Goal: Information Seeking & Learning: Learn about a topic

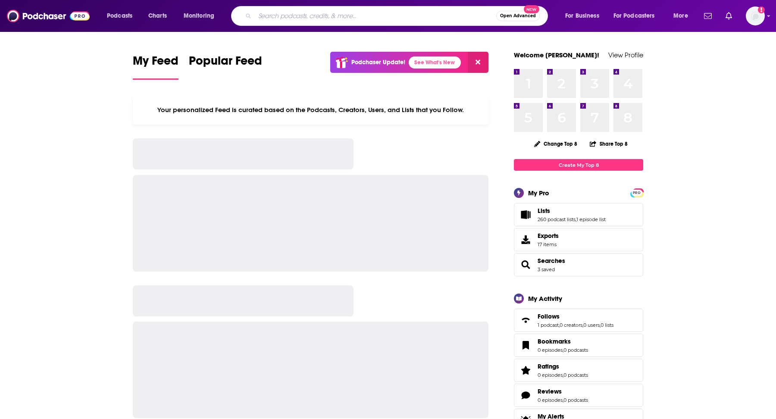
click at [273, 19] on input "Search podcasts, credits, & more..." at bounding box center [376, 16] width 242 height 14
type input "AI Risk Reward"
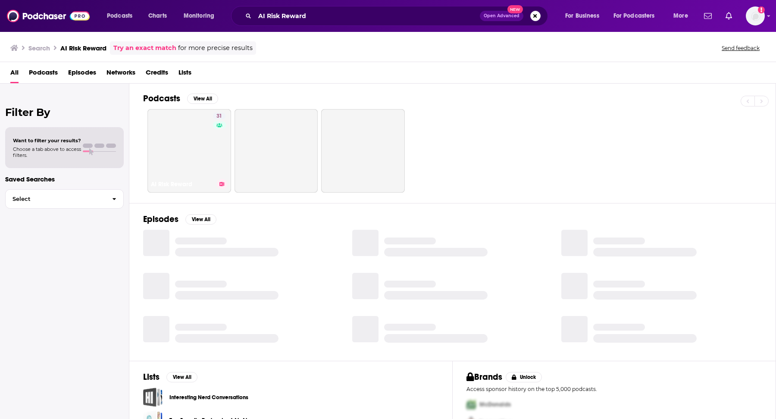
scroll to position [1, 0]
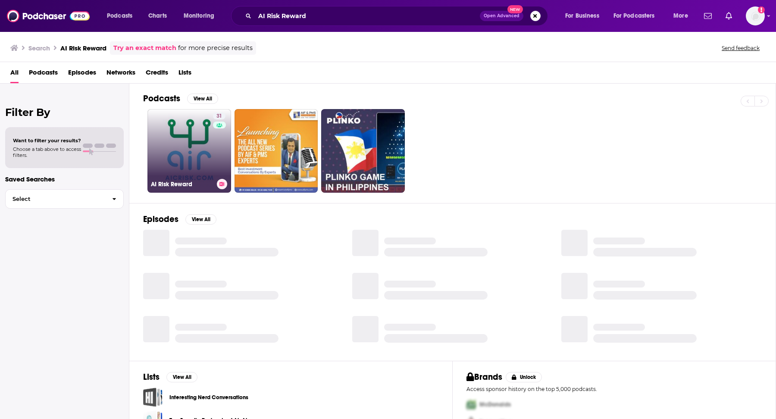
click at [185, 154] on link "31 AI Risk Reward" at bounding box center [190, 151] width 84 height 84
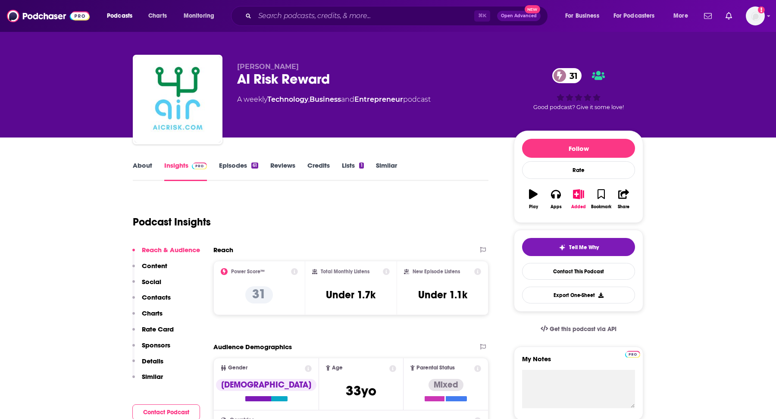
scroll to position [5, 0]
